Goal: Communication & Community: Answer question/provide support

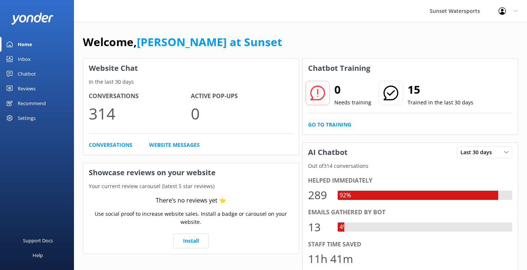
click at [29, 61] on div "Inbox" at bounding box center [24, 59] width 13 height 15
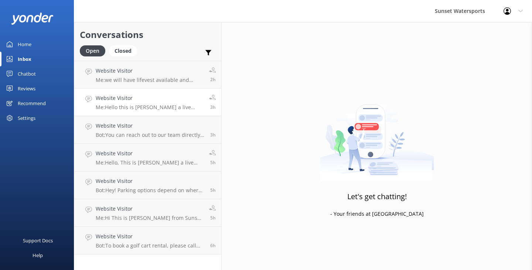
click at [141, 100] on h4 "Website Visitor" at bounding box center [150, 98] width 108 height 8
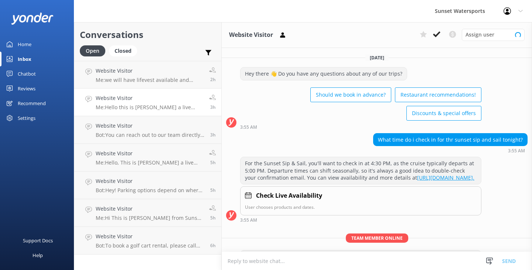
scroll to position [51, 0]
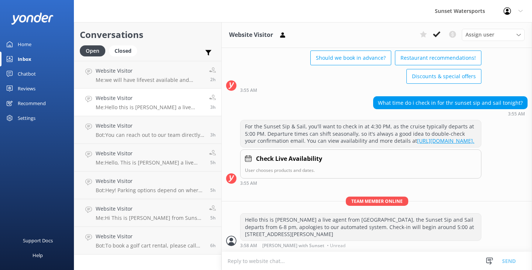
click at [30, 57] on div "Inbox" at bounding box center [25, 59] width 14 height 15
